Goal: Transaction & Acquisition: Purchase product/service

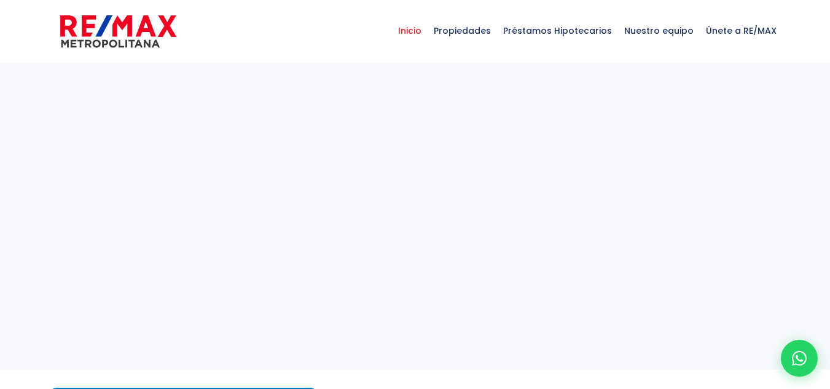
select select
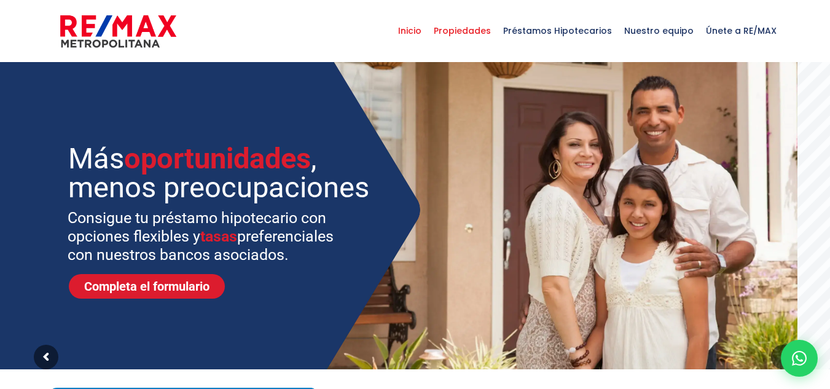
click at [488, 33] on span "Propiedades" at bounding box center [461, 30] width 69 height 37
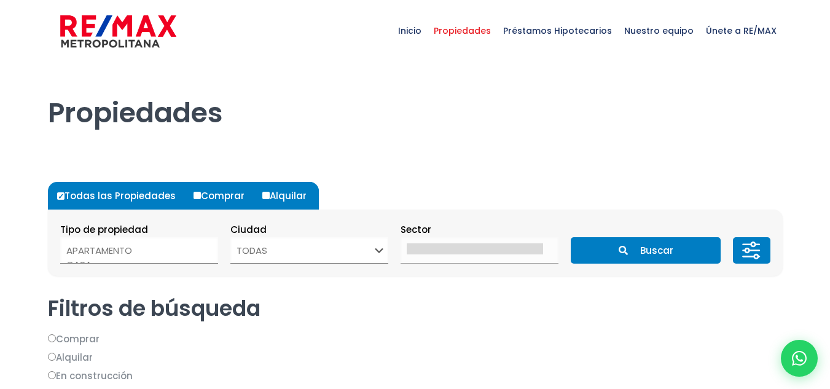
select select
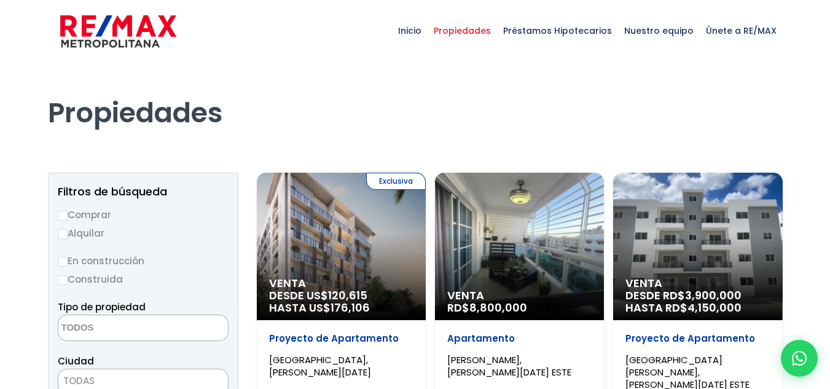
click at [77, 214] on label "Comprar" at bounding box center [143, 214] width 171 height 15
click at [68, 214] on input "Comprar" at bounding box center [63, 216] width 10 height 10
radio input "true"
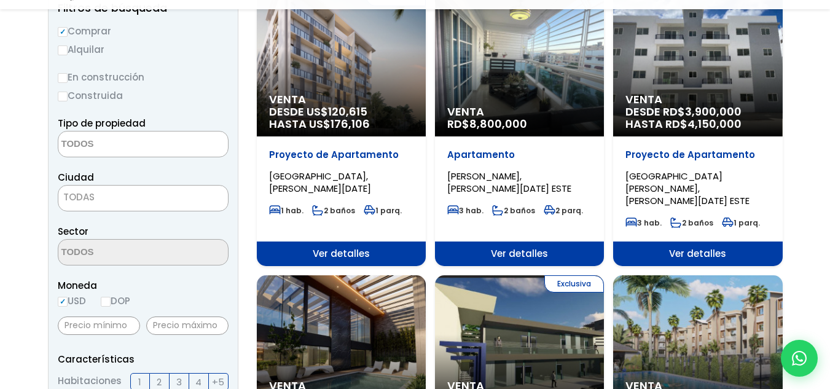
scroll to position [184, 0]
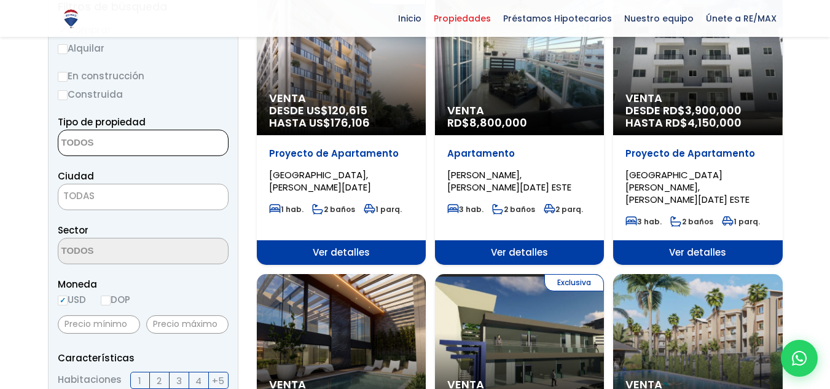
click at [96, 147] on textarea "Search" at bounding box center [117, 143] width 119 height 26
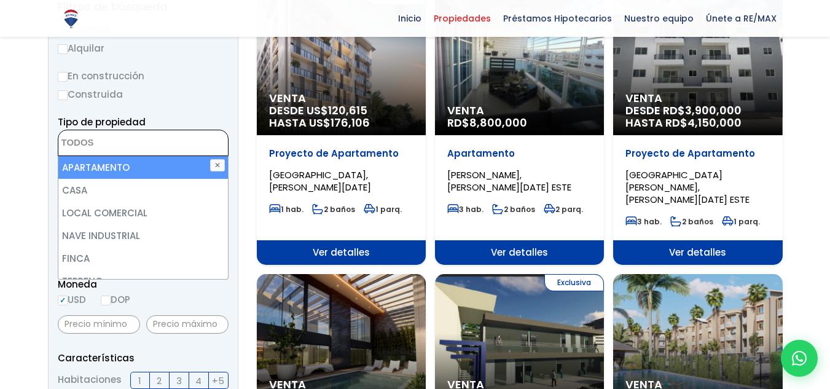
click at [111, 74] on label "En construcción" at bounding box center [143, 75] width 171 height 15
click at [0, 0] on input "En construcción" at bounding box center [0, 0] width 0 height 0
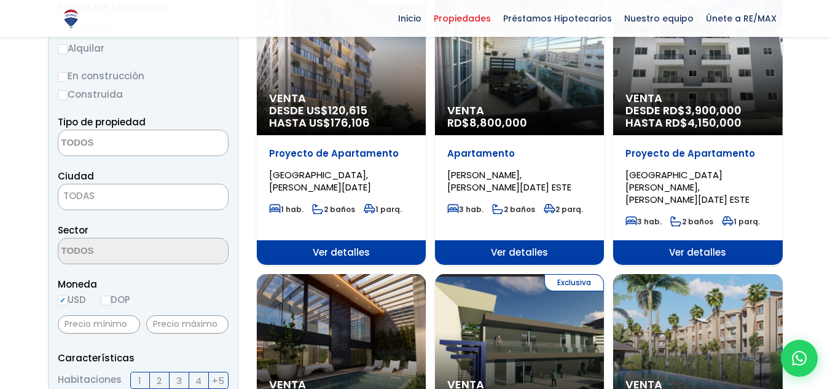
click at [91, 92] on label "Construida" at bounding box center [143, 94] width 171 height 15
click at [0, 0] on input "Construida" at bounding box center [0, 0] width 0 height 0
click at [71, 96] on label "Construida" at bounding box center [143, 94] width 171 height 15
click at [0, 0] on input "Construida" at bounding box center [0, 0] width 0 height 0
click at [60, 93] on input "Construida" at bounding box center [63, 95] width 10 height 10
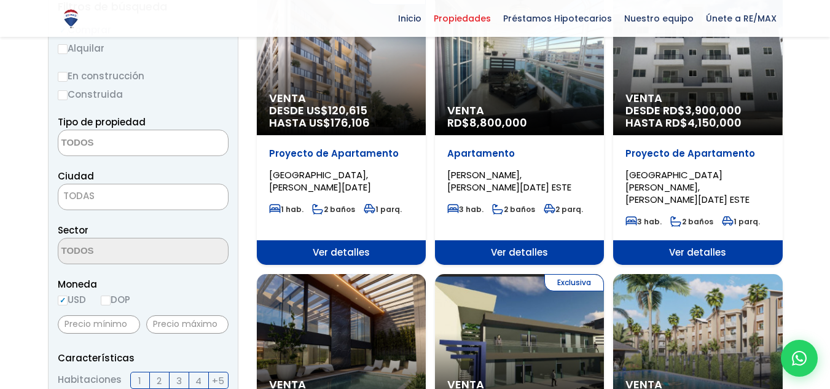
radio input "true"
click at [127, 150] on textarea "Search" at bounding box center [117, 143] width 119 height 26
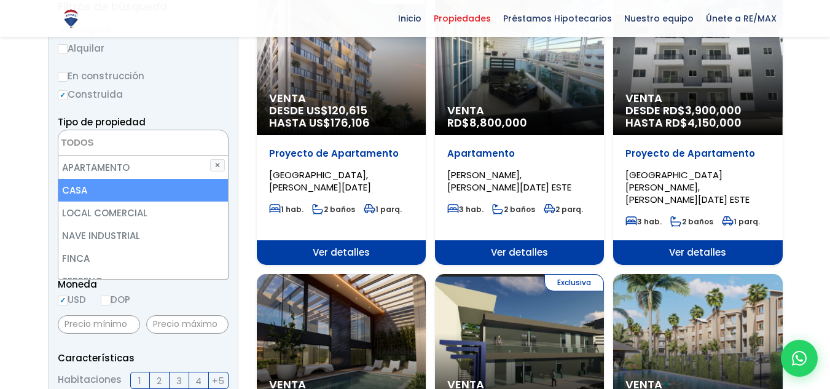
click at [112, 195] on li "CASA" at bounding box center [143, 190] width 170 height 23
select select "house"
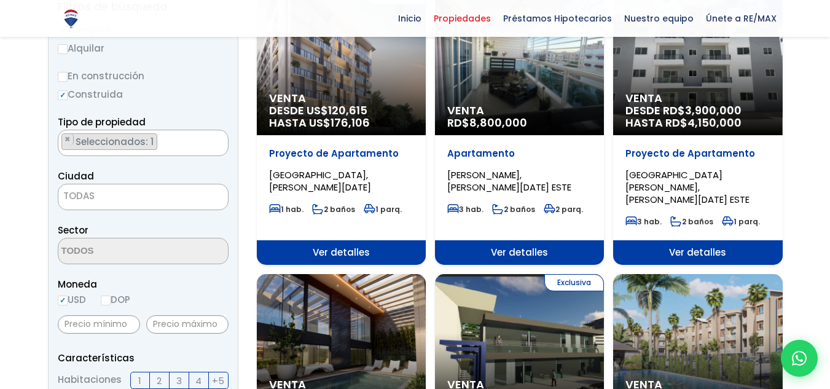
click at [150, 190] on span "TODAS" at bounding box center [143, 195] width 170 height 17
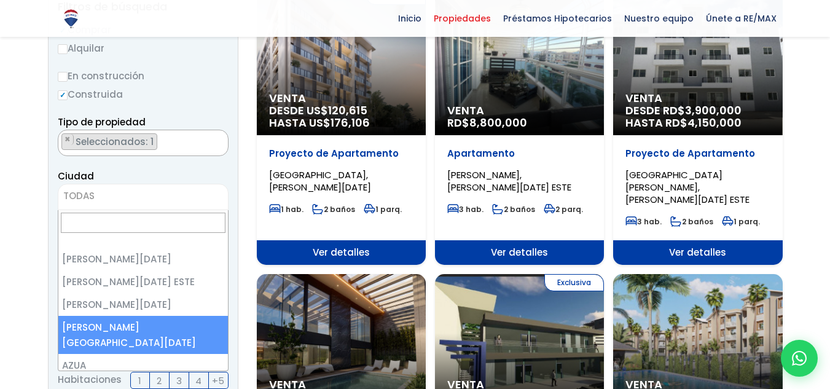
select select "150"
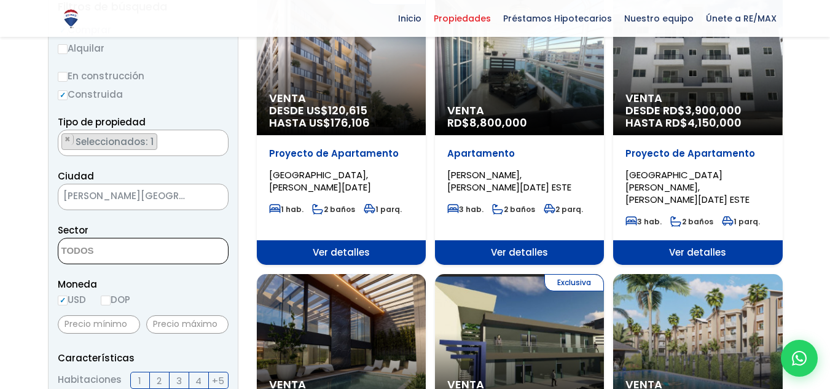
click at [157, 246] on textarea "Search" at bounding box center [117, 251] width 119 height 26
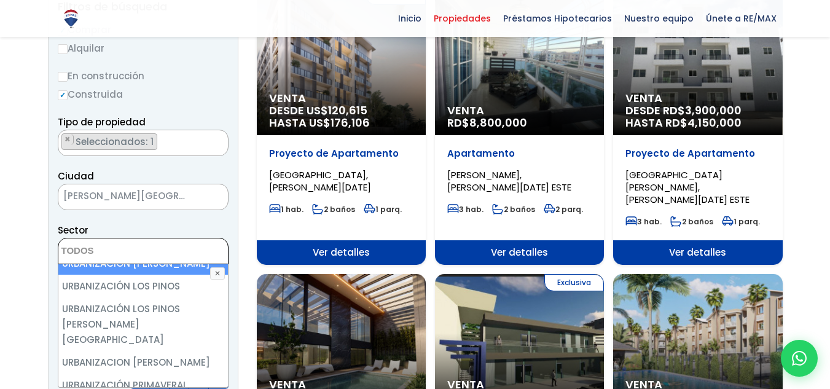
scroll to position [5527, 0]
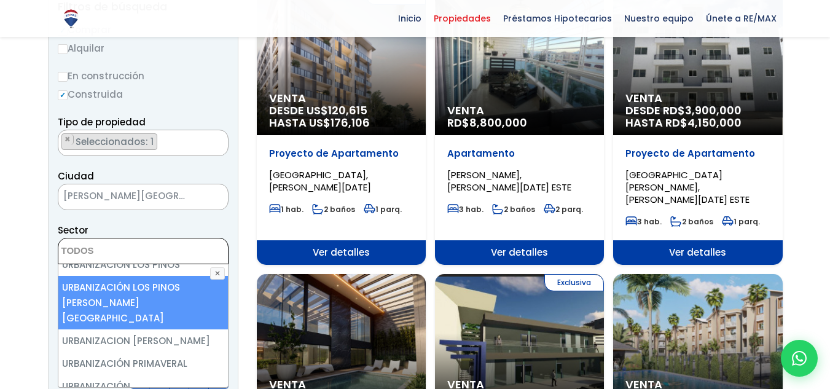
click at [130, 244] on textarea "Search" at bounding box center [117, 251] width 119 height 26
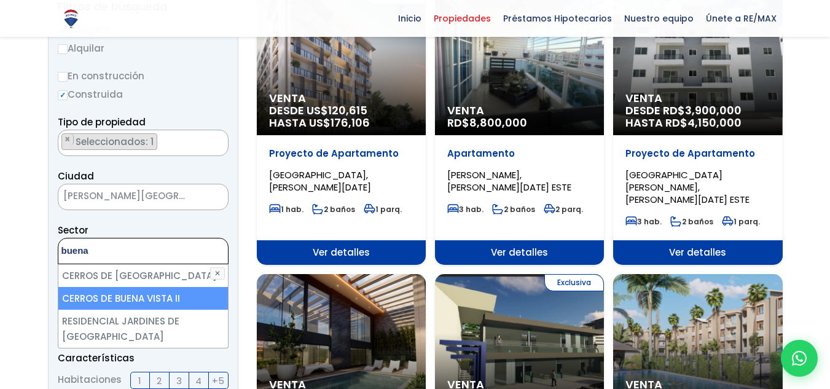
type textarea "buena"
click at [112, 290] on li "CERROS DE BUENA VISTA II" at bounding box center [143, 298] width 170 height 23
select select "13509"
click at [149, 298] on li "CERROS DE BUENA VISTA II" at bounding box center [143, 298] width 170 height 23
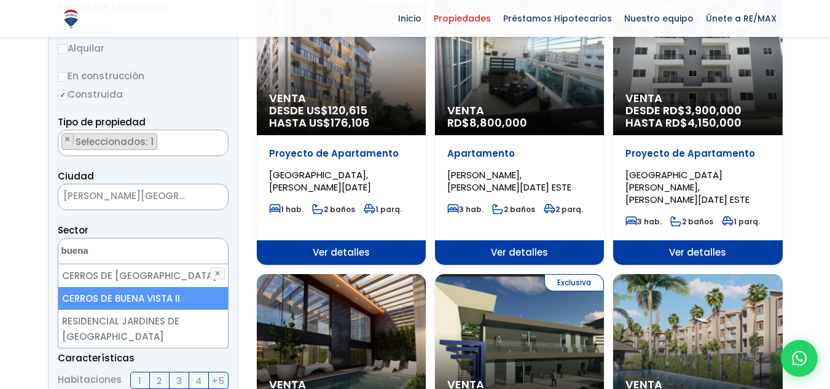
click at [178, 299] on li "CERROS DE BUENA VISTA II" at bounding box center [143, 298] width 170 height 23
select select "13509"
click at [209, 249] on ul "× Seleccionados: 1" at bounding box center [135, 251] width 154 height 26
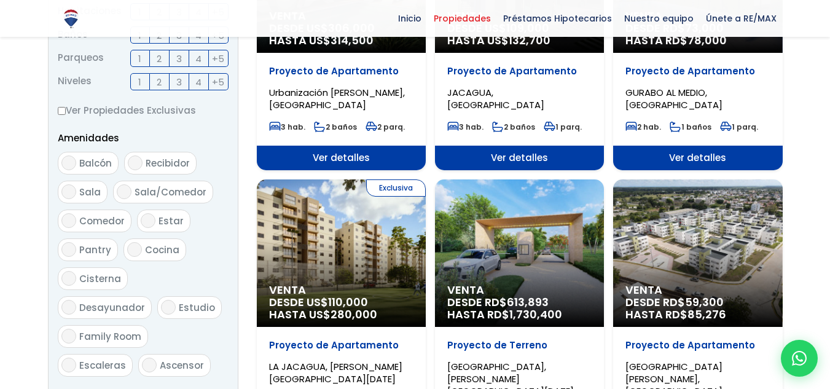
scroll to position [798, 0]
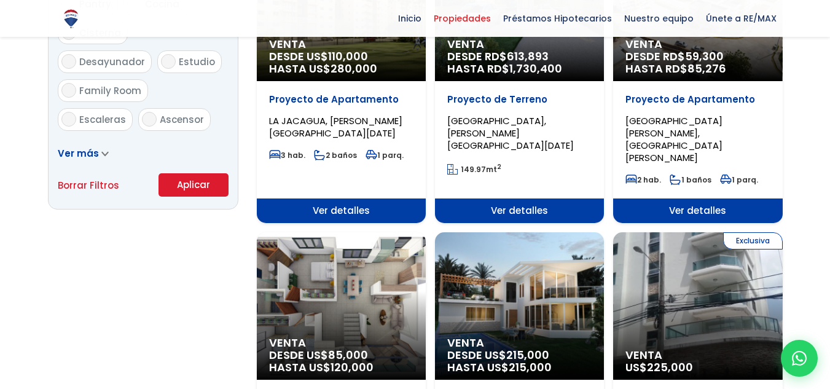
click at [190, 181] on button "Aplicar" at bounding box center [193, 184] width 70 height 23
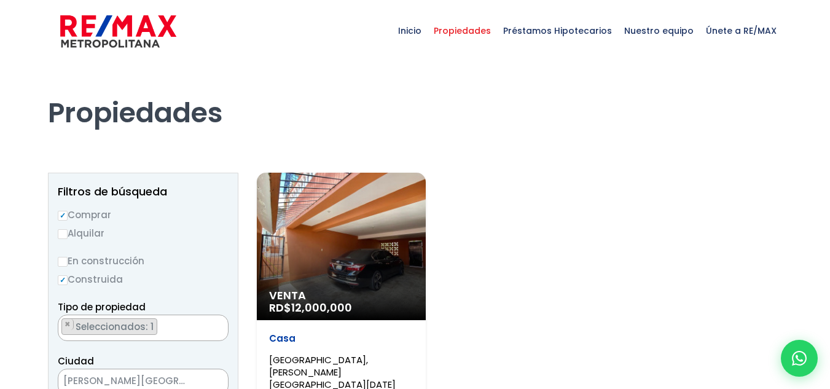
select select "13509"
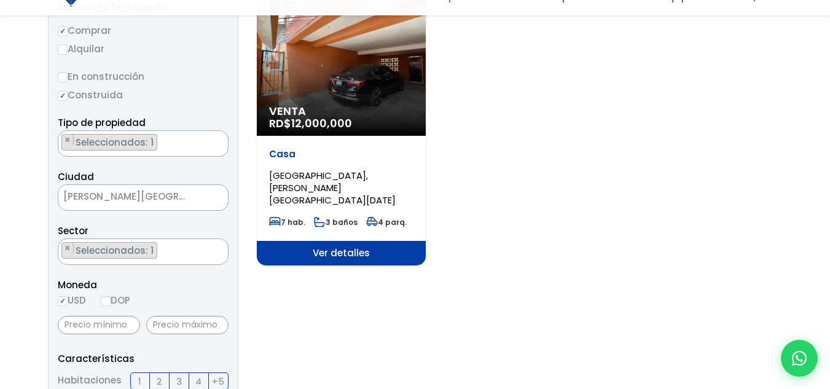
scroll to position [184, 0]
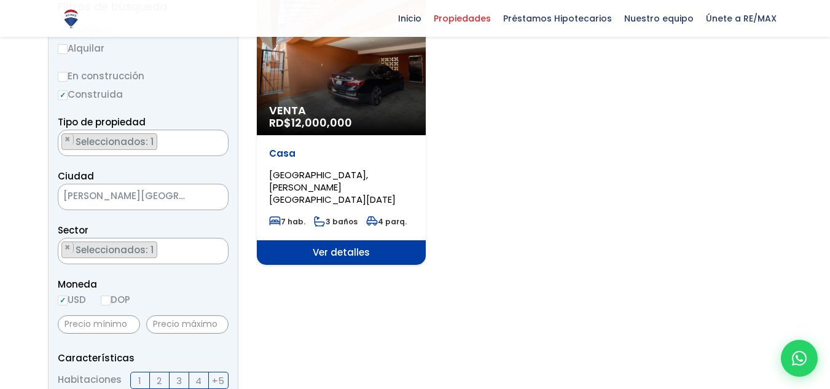
click at [365, 79] on div "Venta RD$ 12,000,000" at bounding box center [341, 61] width 169 height 147
click at [385, 112] on span "Venta" at bounding box center [341, 110] width 144 height 12
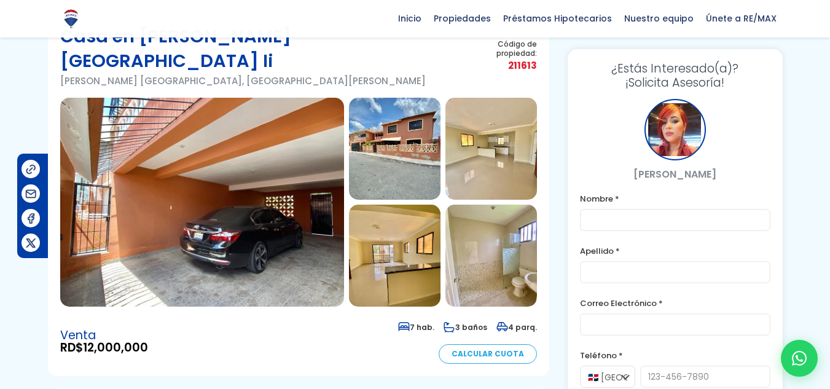
scroll to position [61, 0]
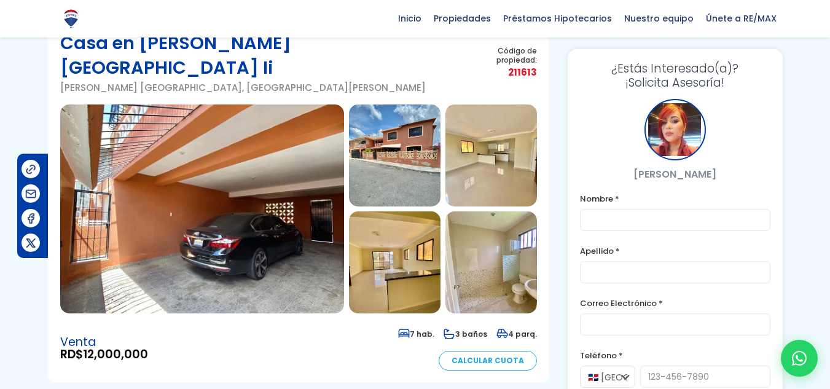
click at [415, 134] on img at bounding box center [395, 155] width 92 height 102
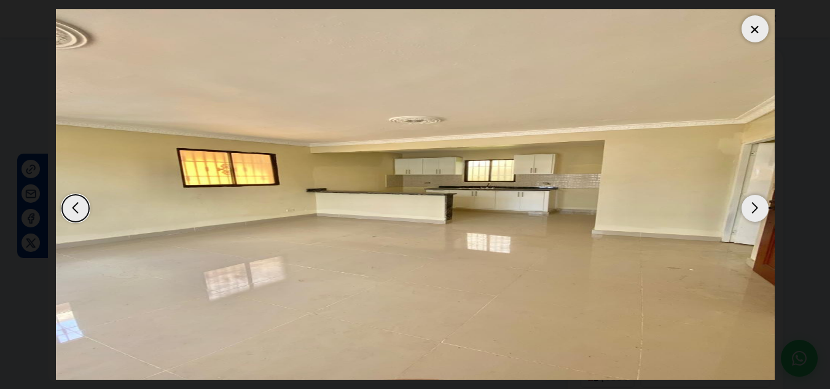
click at [83, 203] on div "Previous slide" at bounding box center [75, 208] width 27 height 27
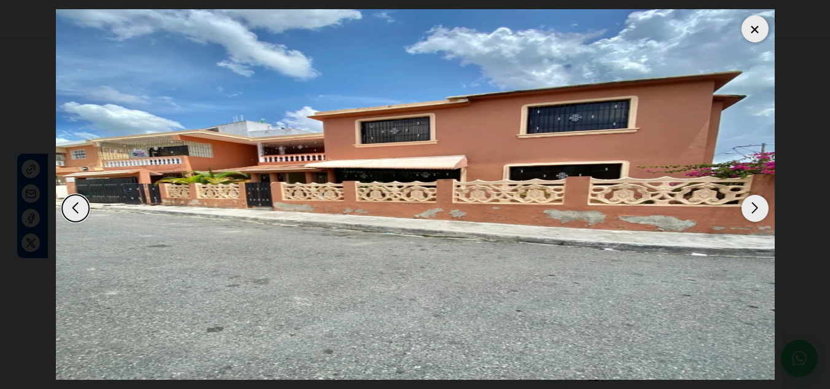
click at [83, 203] on div "Previous slide" at bounding box center [75, 208] width 27 height 27
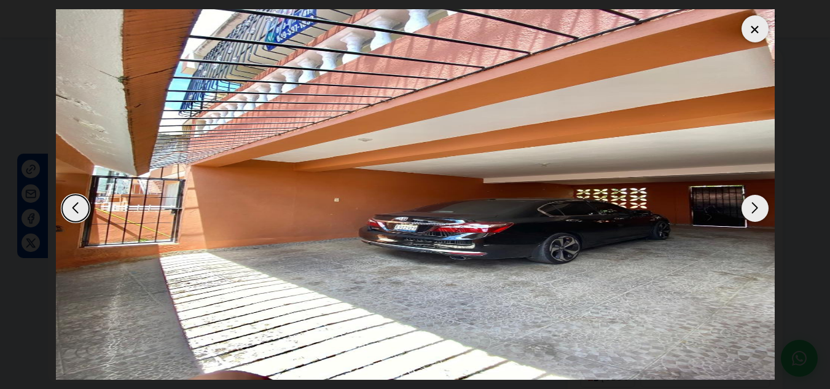
click at [83, 203] on div "Previous slide" at bounding box center [75, 208] width 27 height 27
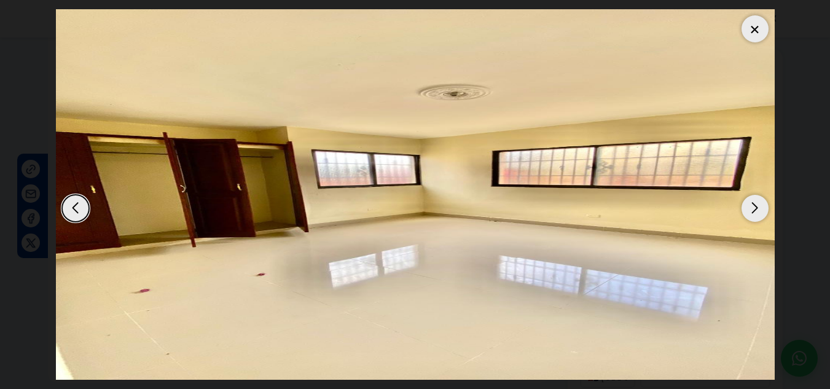
click at [83, 203] on div "Previous slide" at bounding box center [75, 208] width 27 height 27
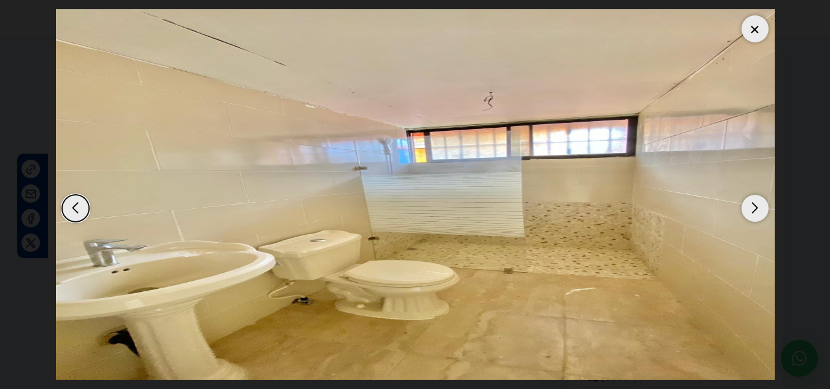
click at [83, 203] on div "Previous slide" at bounding box center [75, 208] width 27 height 27
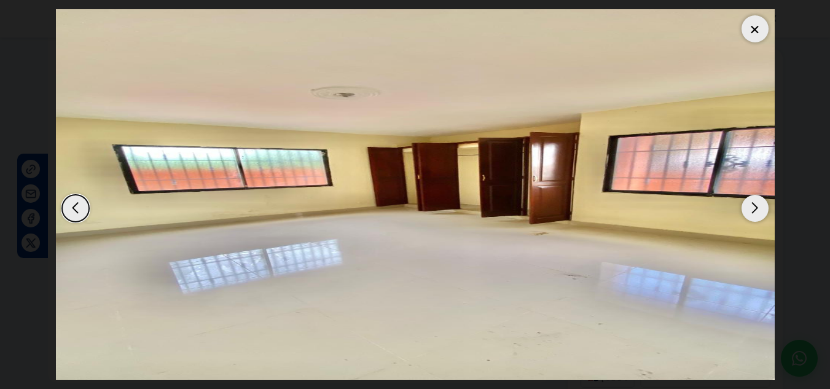
click at [768, 21] on img "17 / 19" at bounding box center [415, 194] width 719 height 370
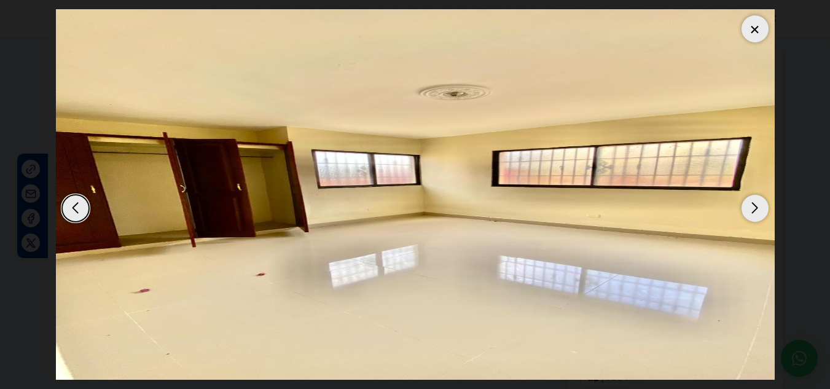
click at [747, 26] on div at bounding box center [754, 28] width 27 height 27
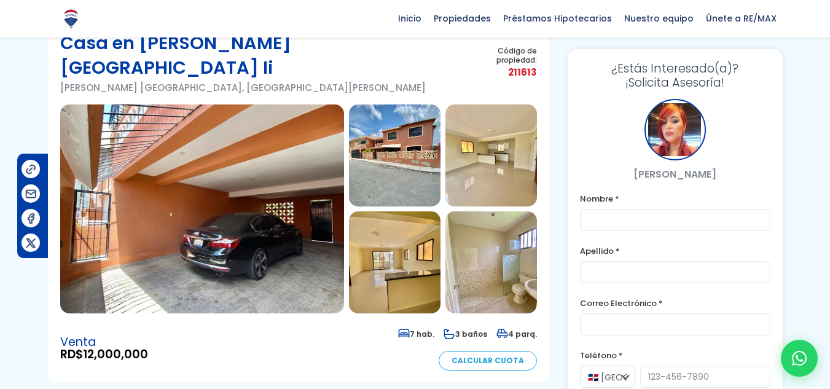
click at [392, 128] on img at bounding box center [395, 155] width 92 height 102
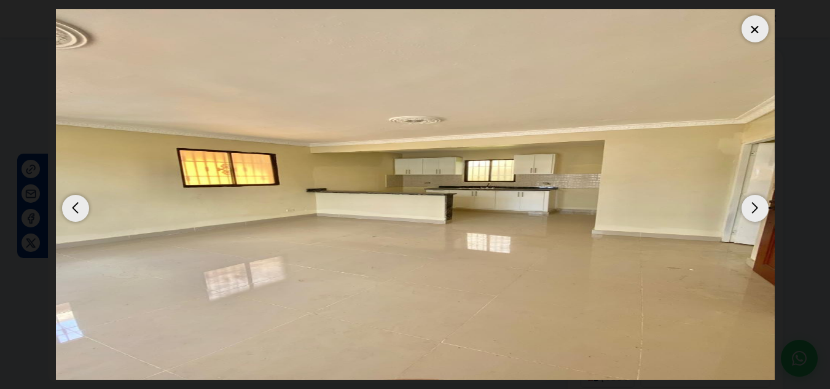
click at [754, 28] on div at bounding box center [754, 28] width 27 height 27
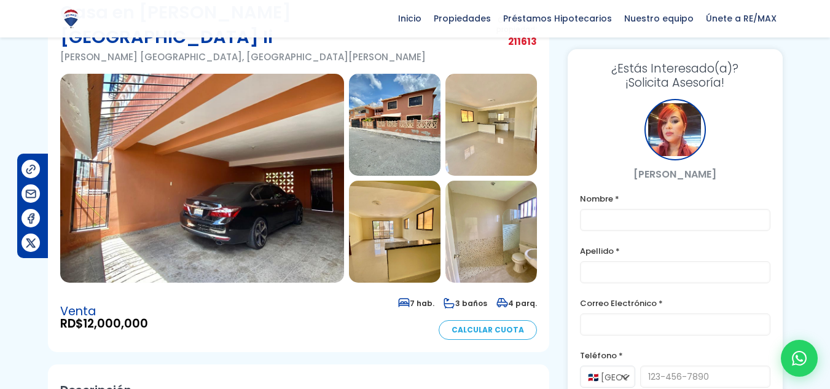
scroll to position [0, 0]
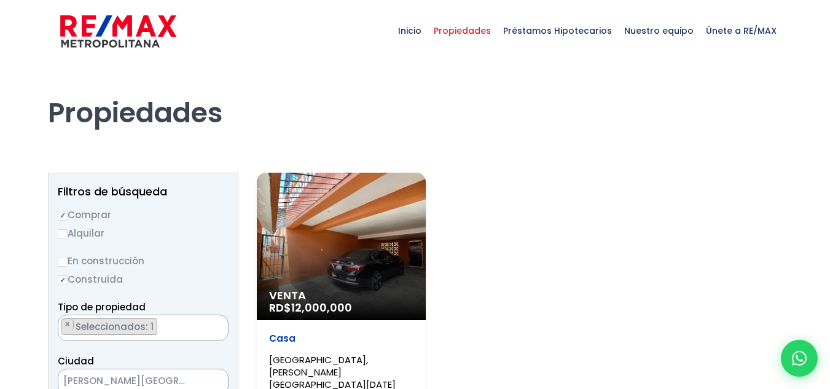
select select "13509"
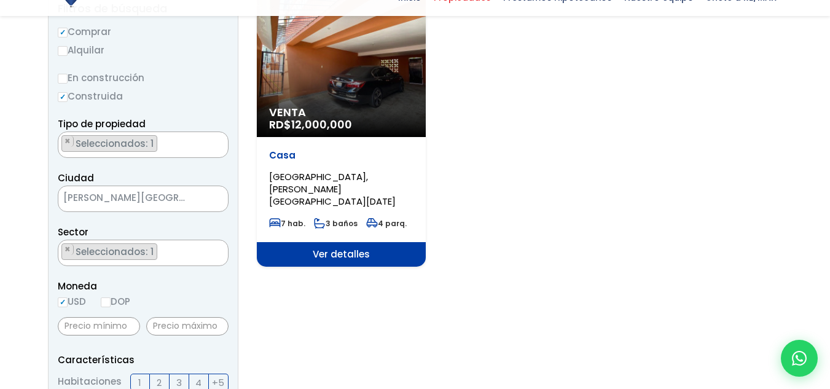
scroll to position [184, 0]
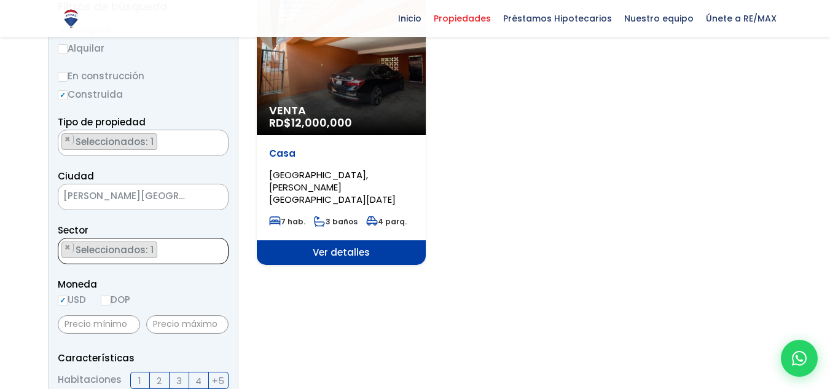
click at [168, 246] on ul "× Seleccionados: 1" at bounding box center [135, 251] width 154 height 26
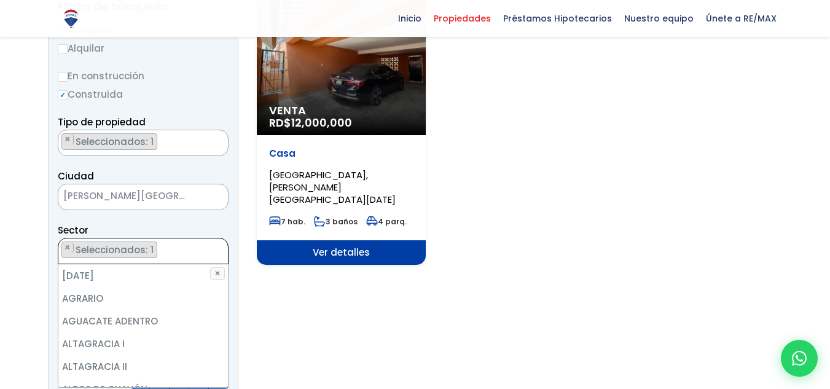
scroll to position [674, 0]
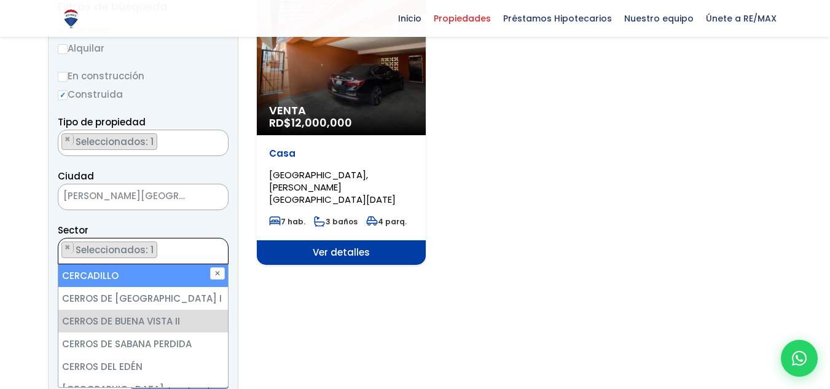
click at [170, 253] on ul "× Seleccionados: 1" at bounding box center [135, 251] width 154 height 26
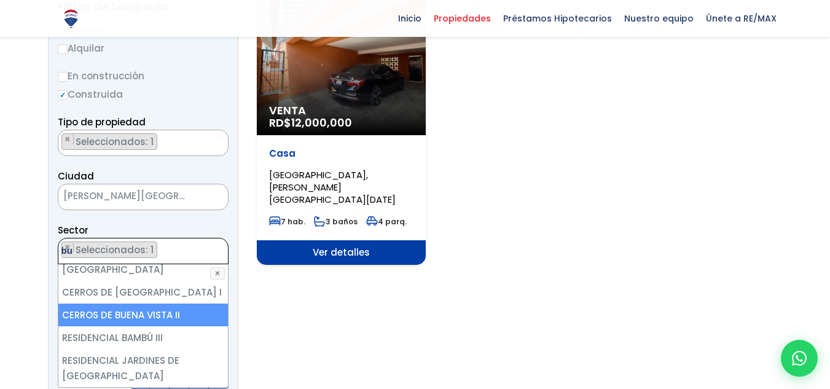
scroll to position [0, 0]
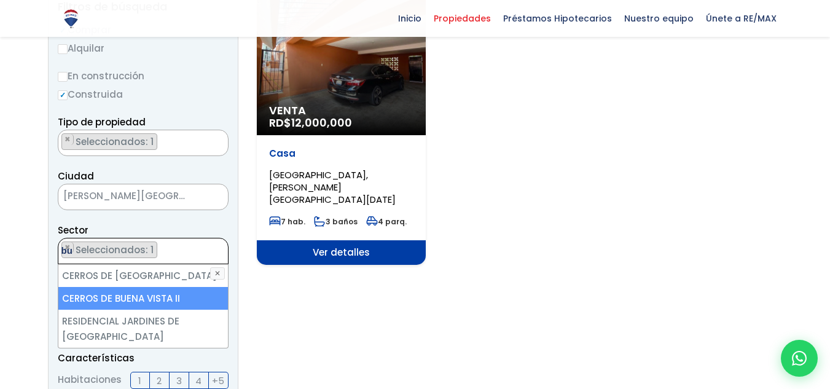
type textarea "b"
select select
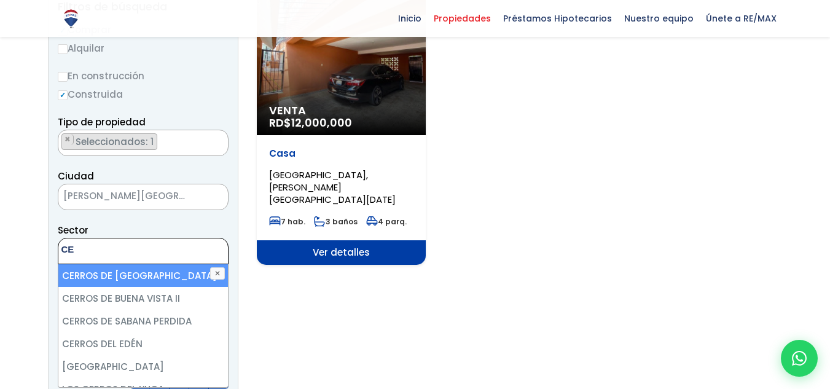
type textarea "C"
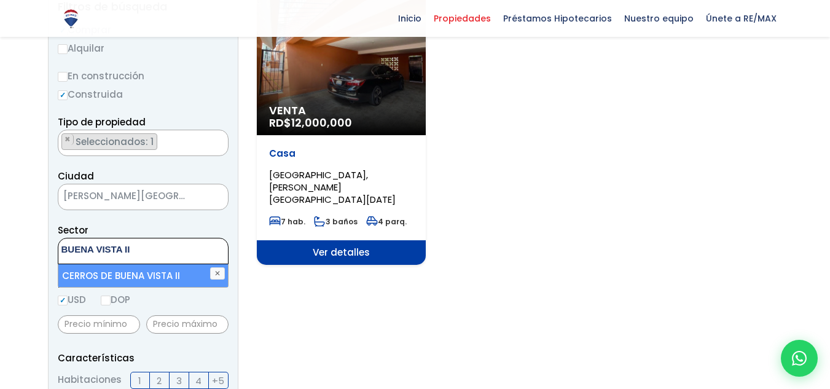
type textarea "BUENA VISTA II"
click at [167, 251] on span "BUENA VISTA II" at bounding box center [143, 251] width 171 height 26
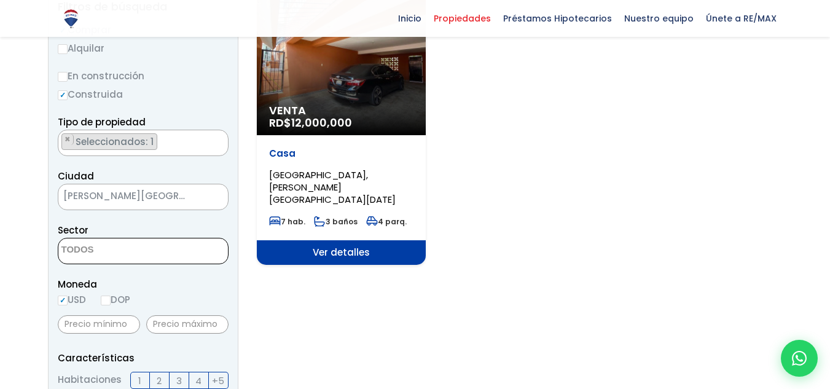
click at [166, 257] on textarea "Search" at bounding box center [117, 250] width 119 height 26
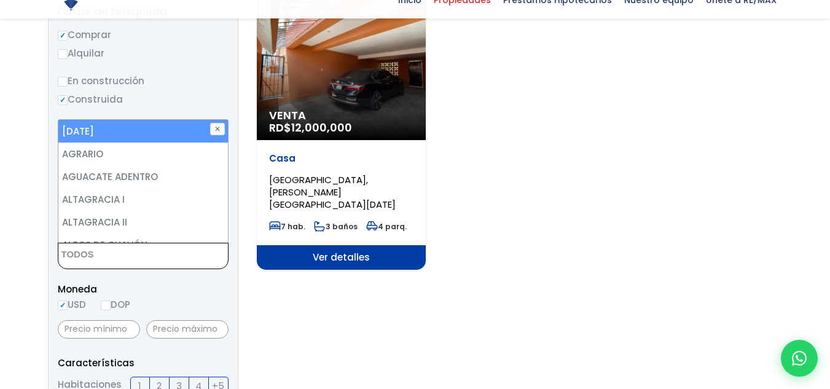
scroll to position [184, 0]
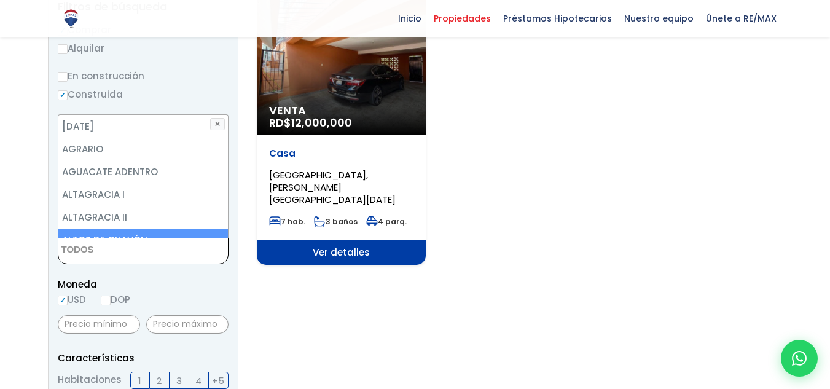
click at [359, 131] on div "Venta RD$ 12,000,000" at bounding box center [341, 119] width 169 height 31
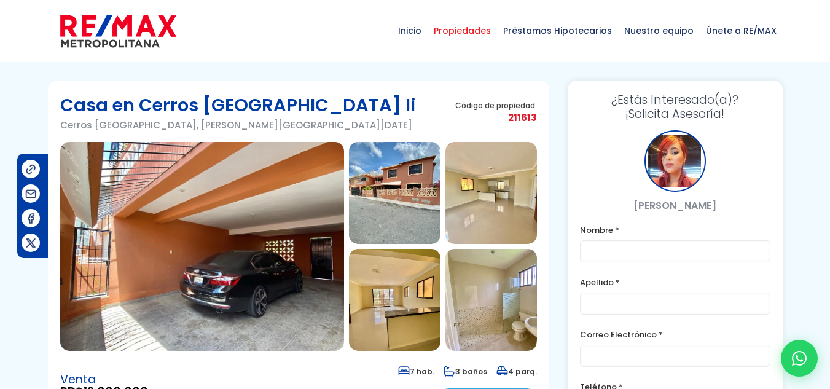
click at [480, 37] on span "Propiedades" at bounding box center [461, 30] width 69 height 37
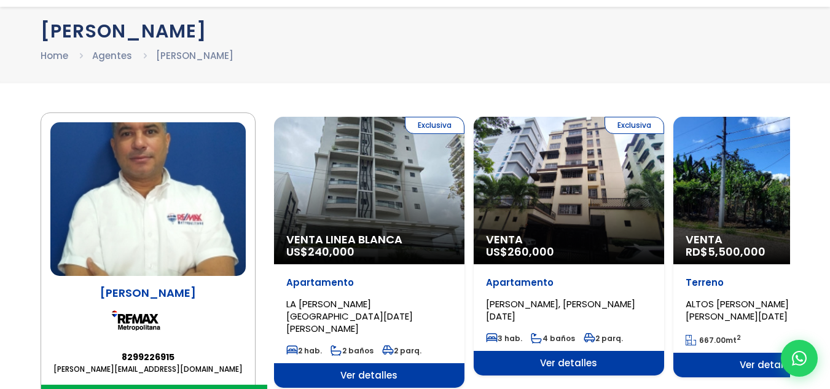
scroll to position [184, 0]
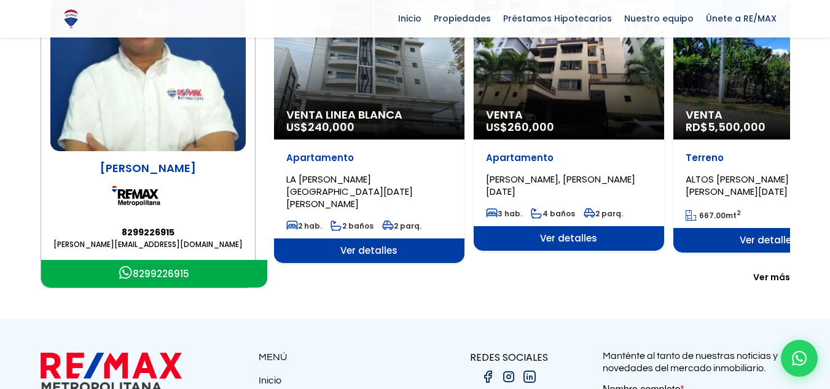
click at [771, 271] on span "Ver más" at bounding box center [771, 277] width 37 height 12
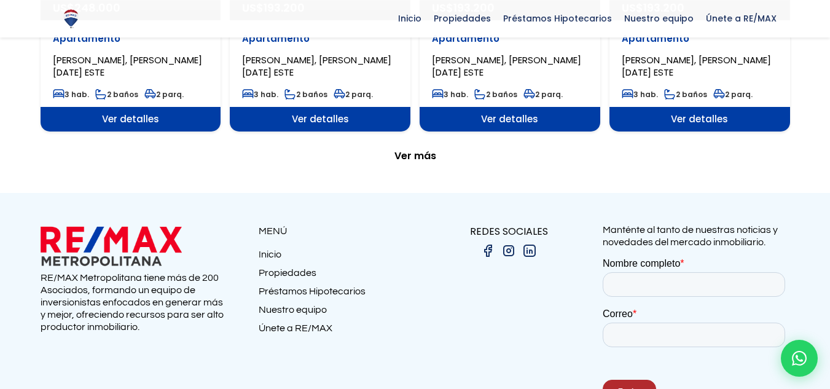
scroll to position [1474, 0]
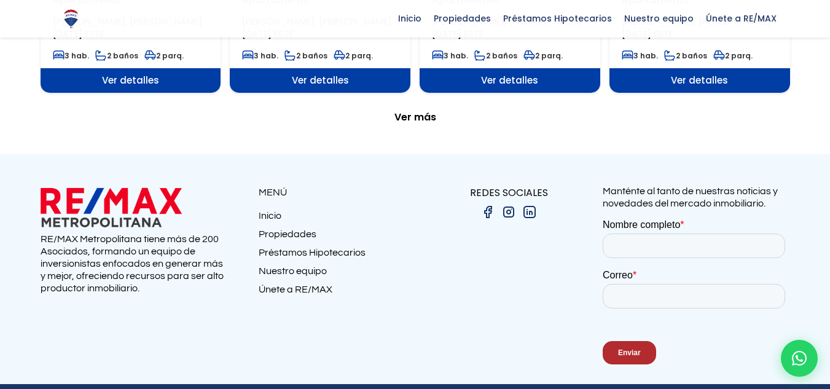
click at [423, 120] on span "Ver más" at bounding box center [415, 117] width 42 height 12
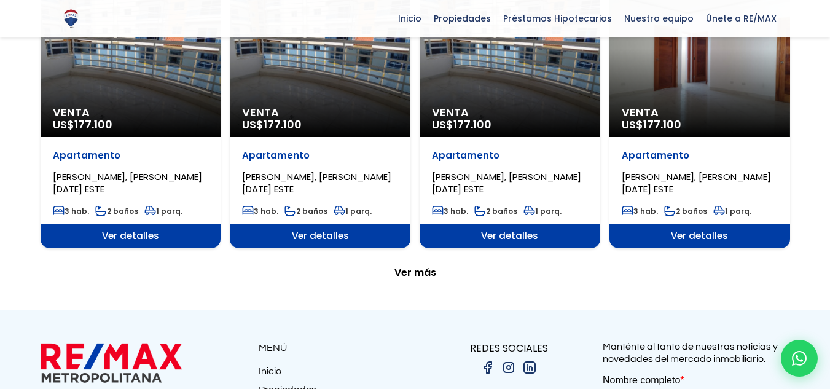
scroll to position [2457, 0]
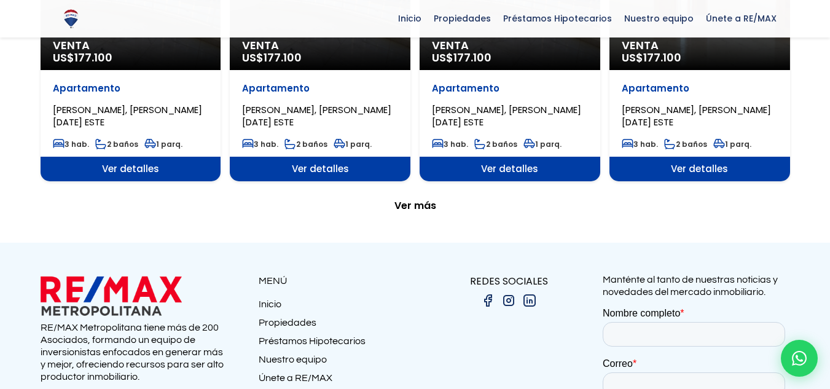
click at [423, 211] on span "Ver más" at bounding box center [415, 206] width 42 height 12
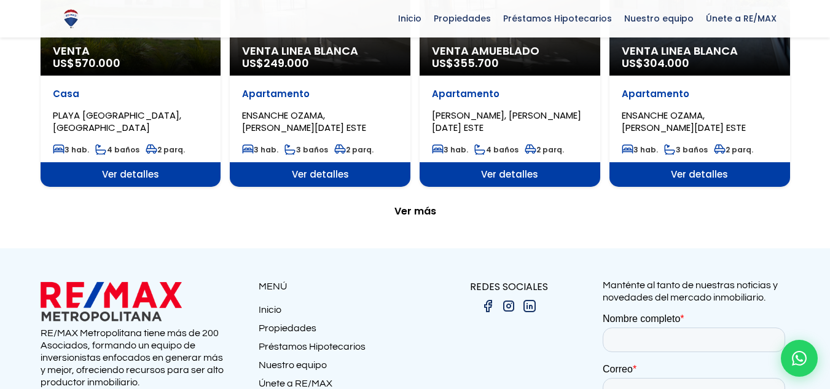
scroll to position [3623, 0]
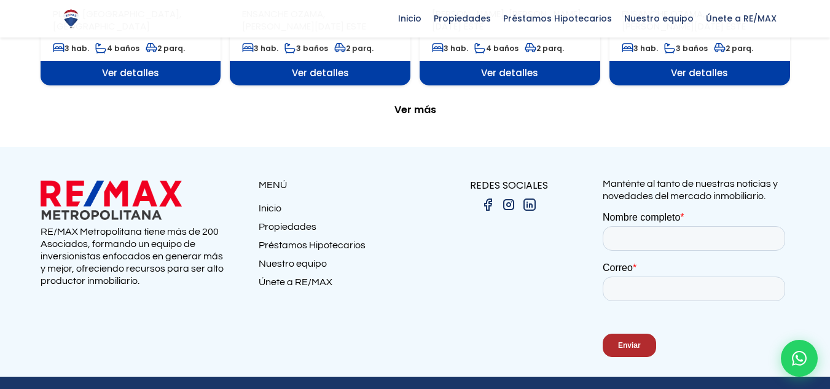
click at [429, 113] on span "Ver más" at bounding box center [415, 110] width 42 height 12
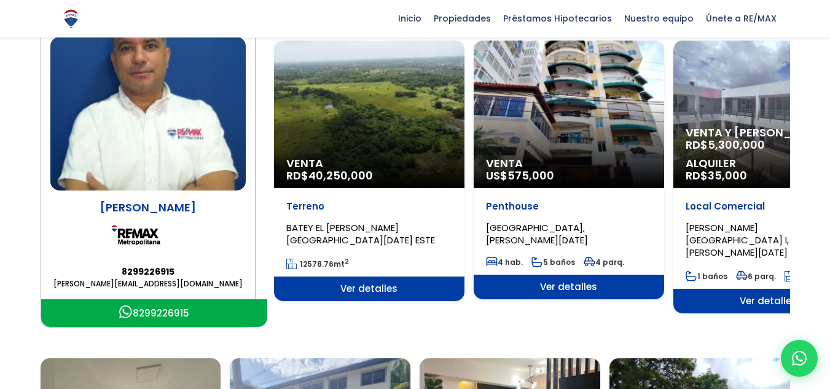
scroll to position [61, 0]
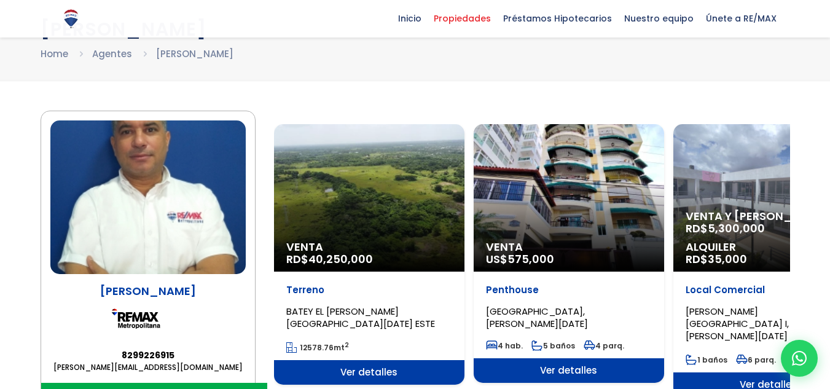
click at [488, 23] on span "Propiedades" at bounding box center [461, 18] width 69 height 18
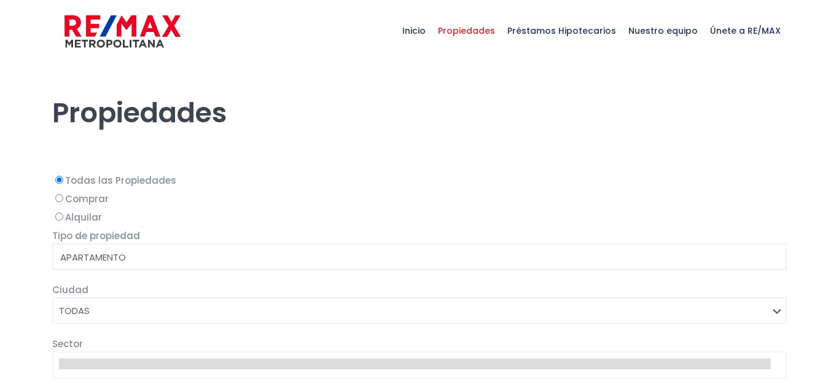
select select
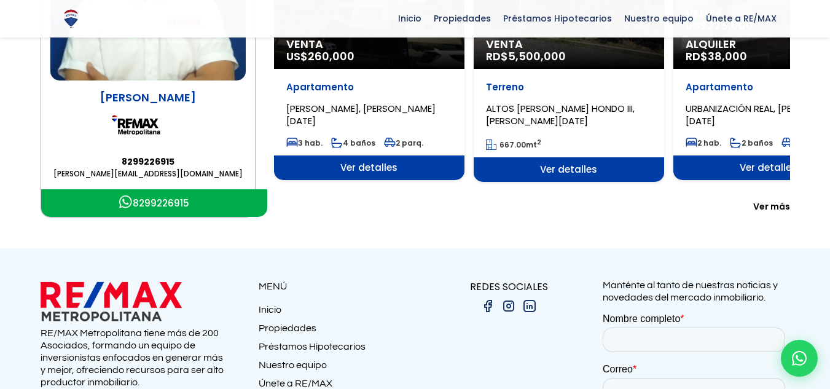
scroll to position [203, 0]
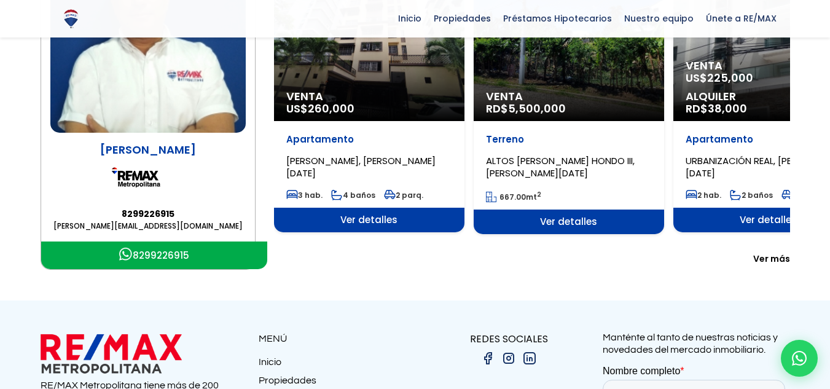
click at [765, 252] on span "Ver más" at bounding box center [771, 258] width 37 height 12
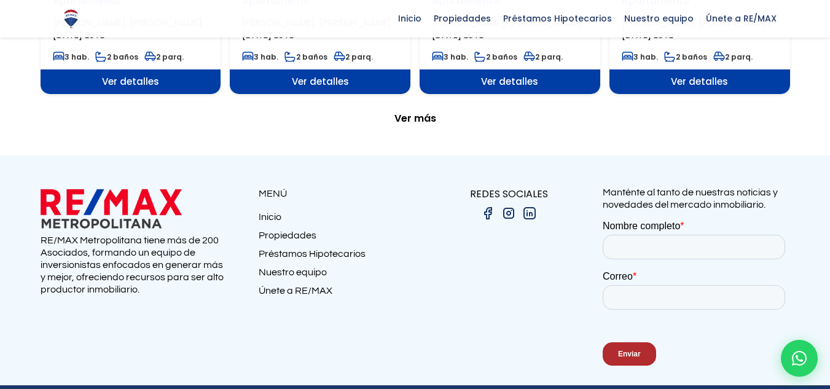
scroll to position [1451, 0]
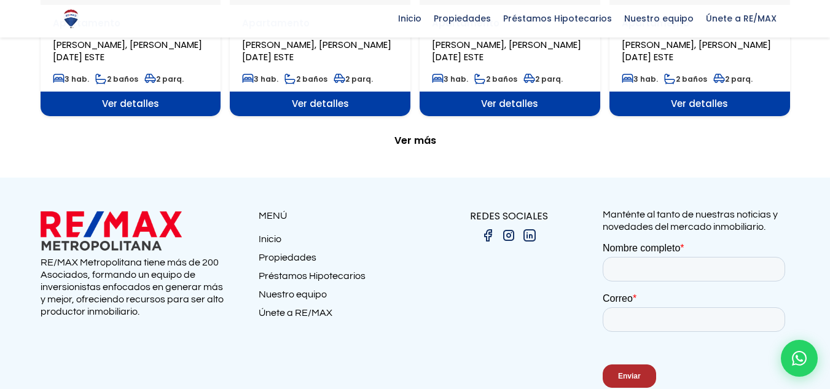
click at [418, 137] on span "Ver más" at bounding box center [415, 140] width 42 height 12
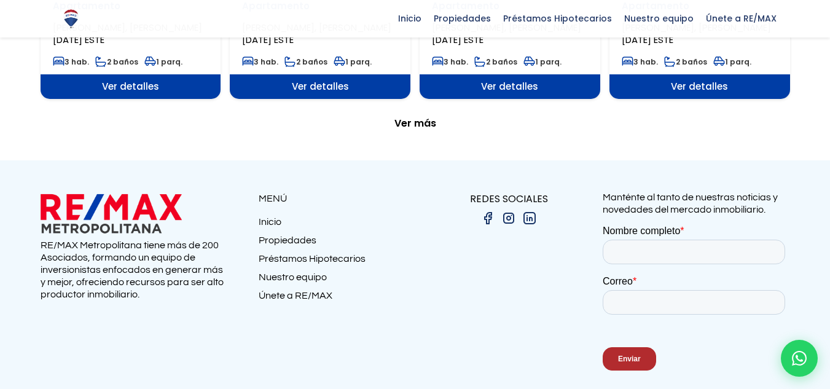
scroll to position [2583, 0]
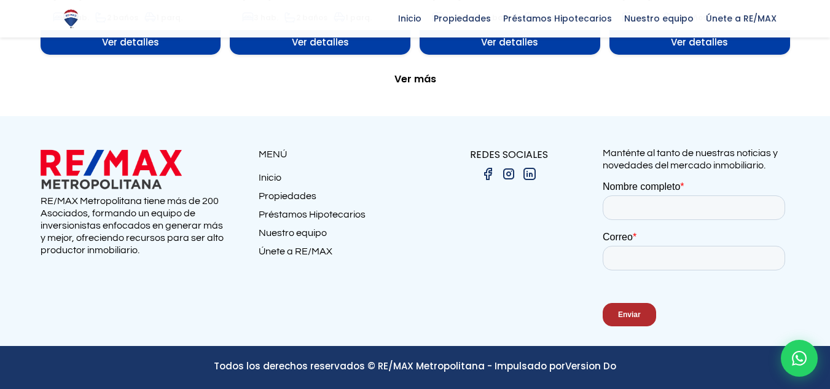
click at [423, 77] on span "Ver más" at bounding box center [415, 79] width 42 height 12
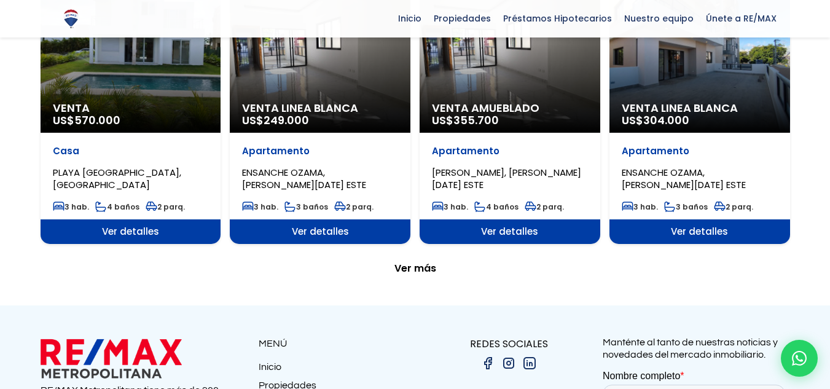
scroll to position [3627, 0]
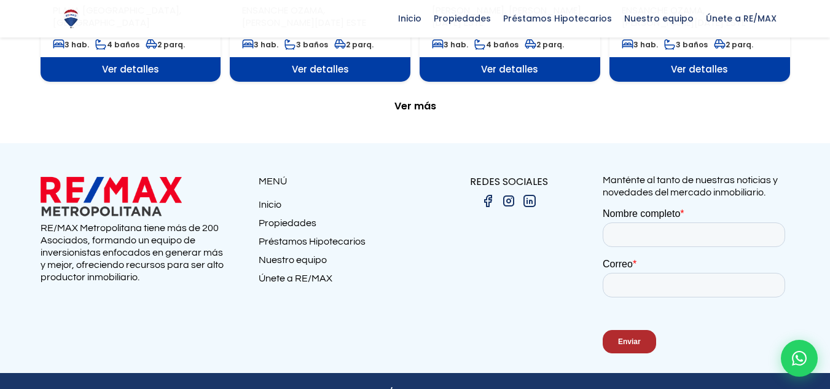
click at [408, 106] on span "Ver más" at bounding box center [415, 106] width 42 height 12
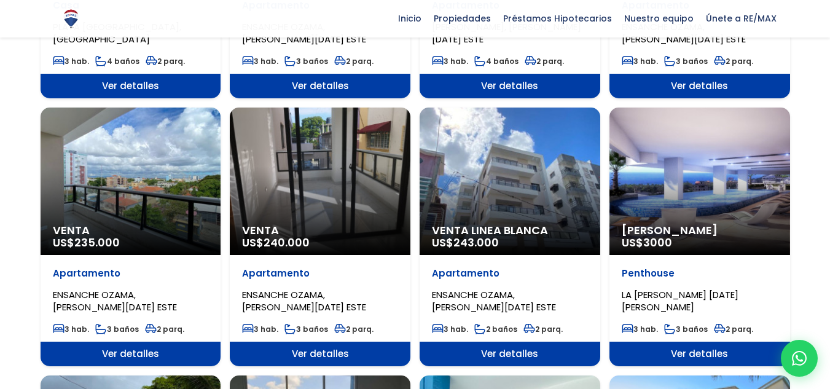
scroll to position [3604, 0]
